Goal: Task Accomplishment & Management: Manage account settings

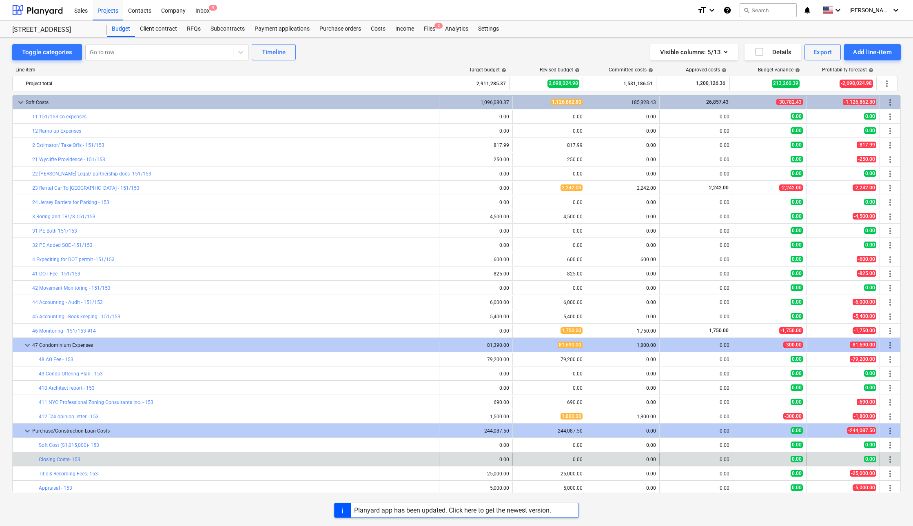
scroll to position [245, 0]
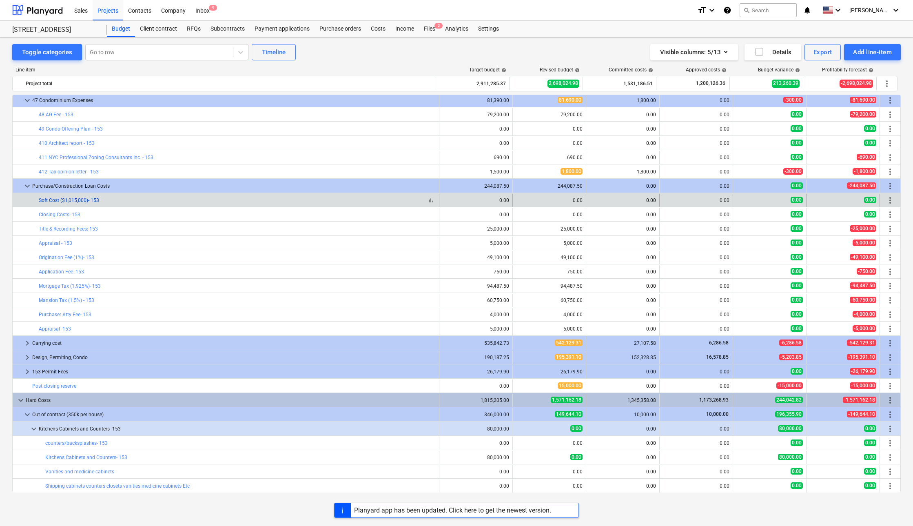
click at [70, 200] on link "Soft Cost ($1,015,000)- 153" at bounding box center [69, 201] width 60 height 6
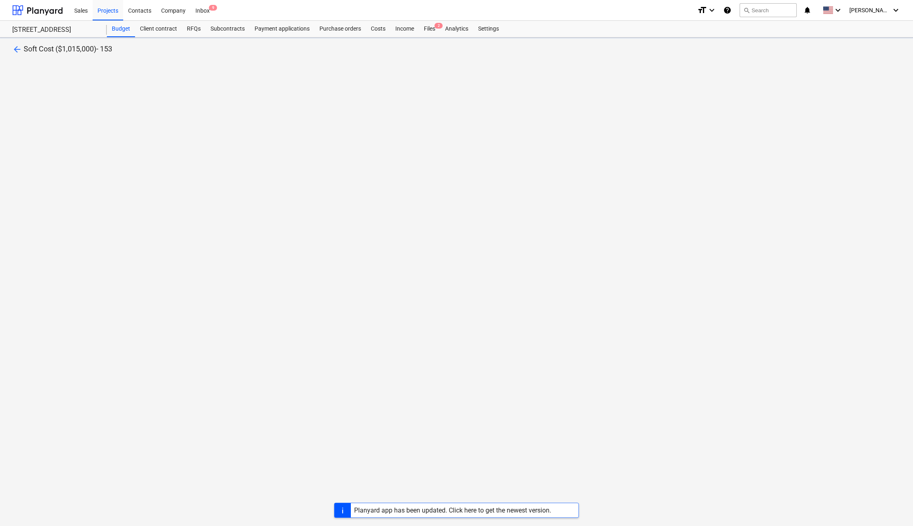
click at [70, 200] on div "arrow_back Soft Cost ($1,015,000)- 153" at bounding box center [456, 282] width 913 height 489
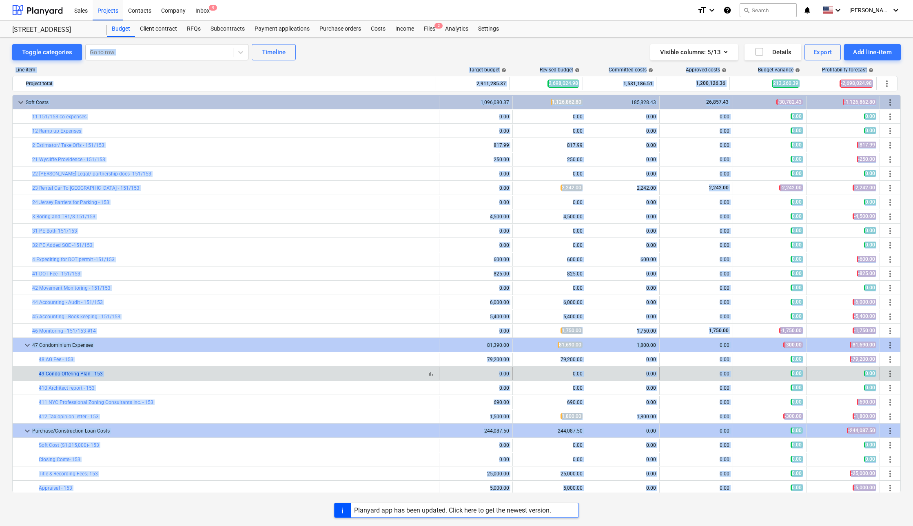
scroll to position [245, 0]
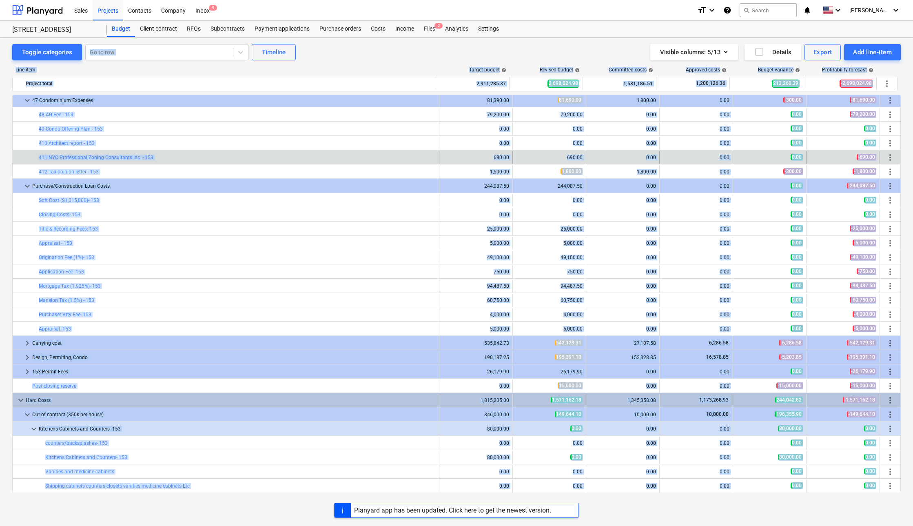
click at [186, 152] on div "bar_chart 411 [GEOGRAPHIC_DATA] Professional Zoning Consultants Inc. - 153" at bounding box center [237, 157] width 397 height 13
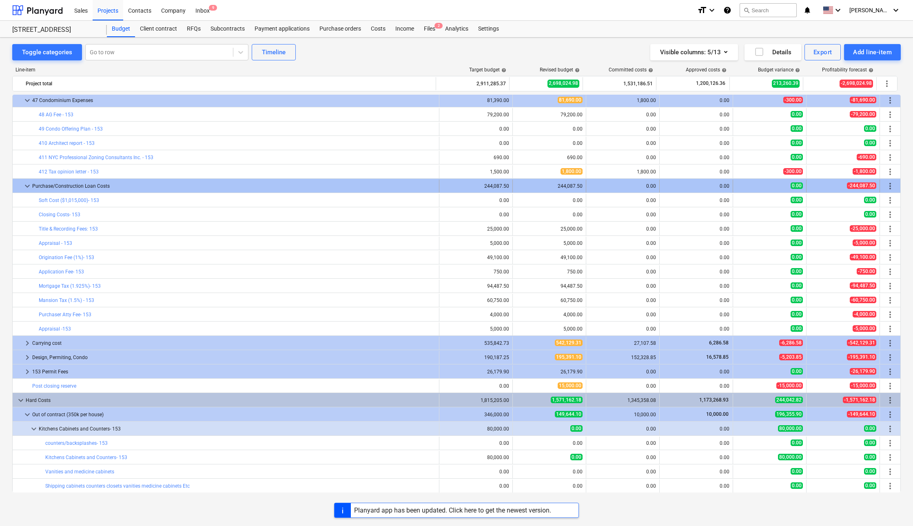
drag, startPoint x: 118, startPoint y: 182, endPoint x: 889, endPoint y: 186, distance: 771.0
click at [889, 186] on span "more_vert" at bounding box center [891, 186] width 10 height 10
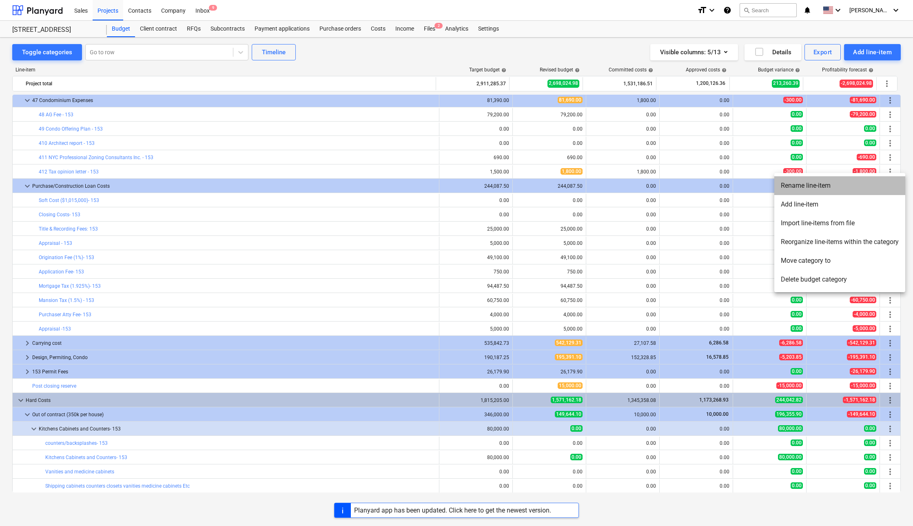
click at [826, 185] on li "Rename line-item" at bounding box center [840, 185] width 131 height 19
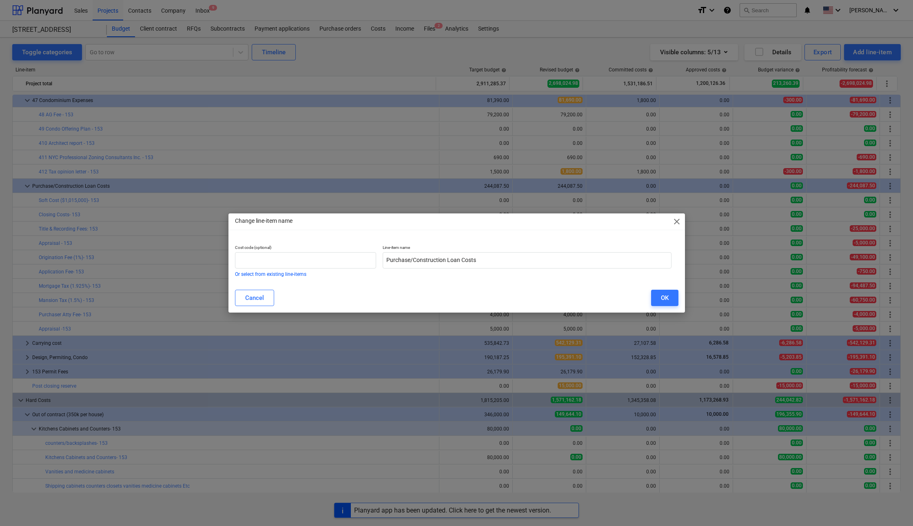
click at [161, 223] on div "Change line-item name close Cost code (optional) Or select from existing line-i…" at bounding box center [456, 263] width 913 height 526
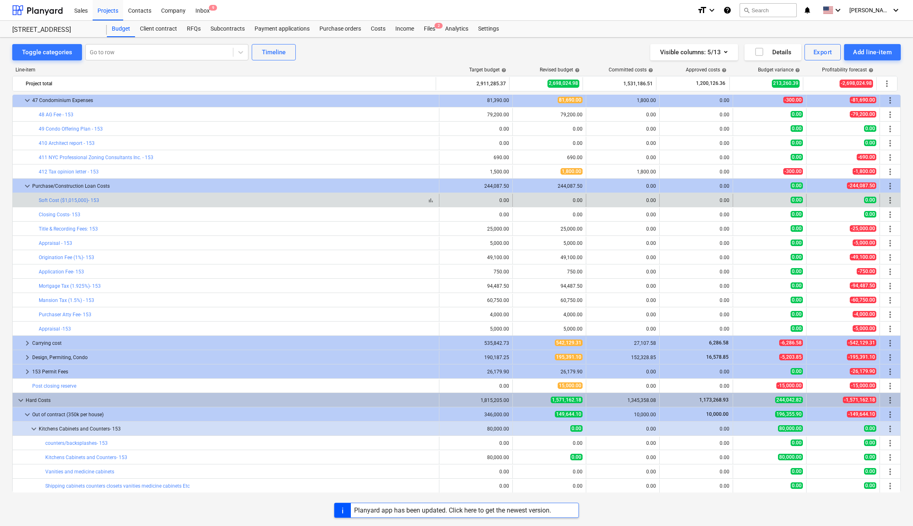
drag, startPoint x: 112, startPoint y: 200, endPoint x: 101, endPoint y: 200, distance: 11.0
click at [101, 200] on div "bar_chart Soft Cost ($1,015,000)- 153" at bounding box center [237, 201] width 397 height 6
click at [887, 198] on span "more_vert" at bounding box center [891, 201] width 10 height 10
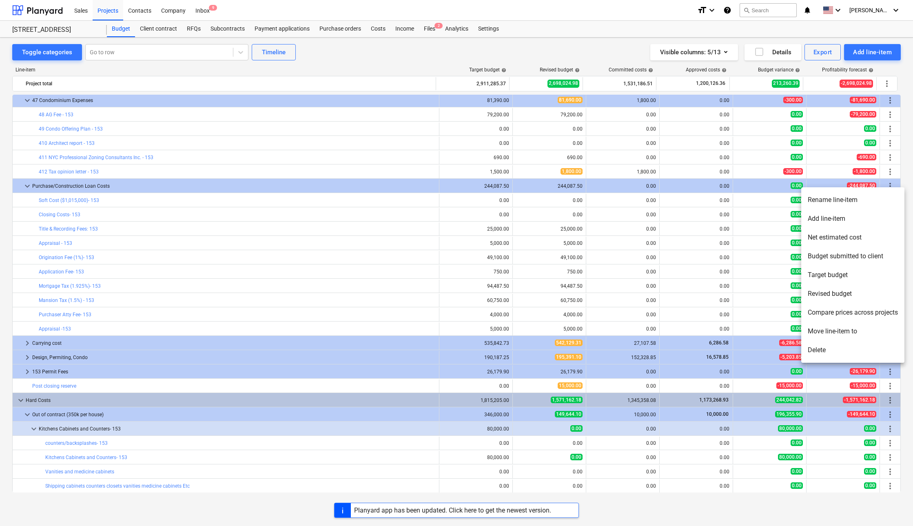
click at [829, 202] on li "Rename line-item" at bounding box center [853, 200] width 103 height 19
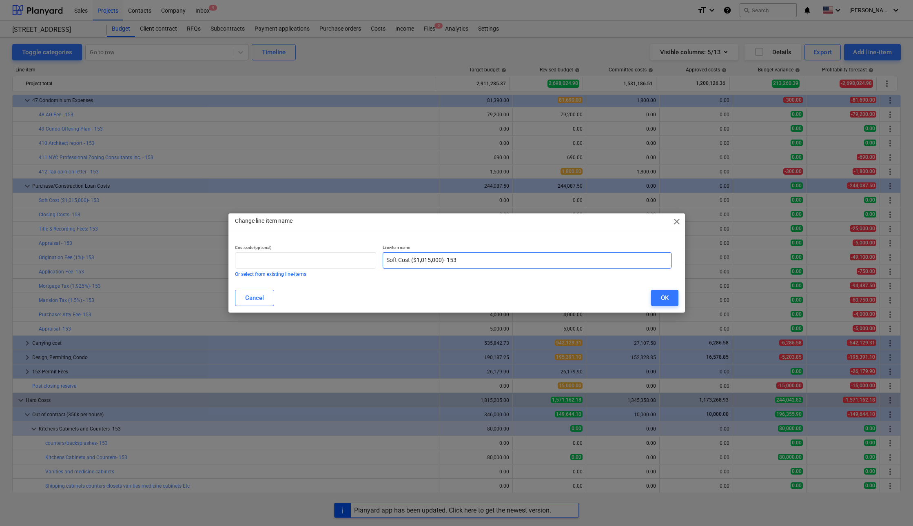
drag, startPoint x: 411, startPoint y: 260, endPoint x: 597, endPoint y: 238, distance: 187.5
click at [578, 262] on input "Soft Cost ($1,015,000)- 153" at bounding box center [527, 260] width 289 height 16
type input "Soft Cost"
click at [661, 297] on div "OK" at bounding box center [665, 298] width 8 height 11
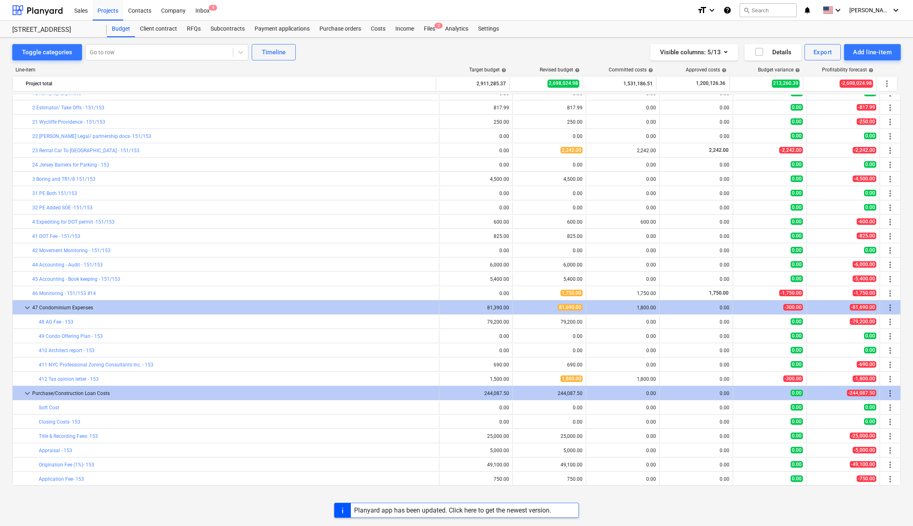
scroll to position [0, 0]
